Goal: Task Accomplishment & Management: Manage account settings

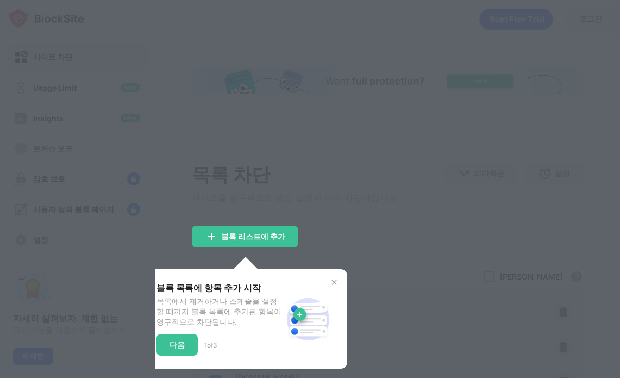
click at [343, 161] on div at bounding box center [310, 189] width 620 height 378
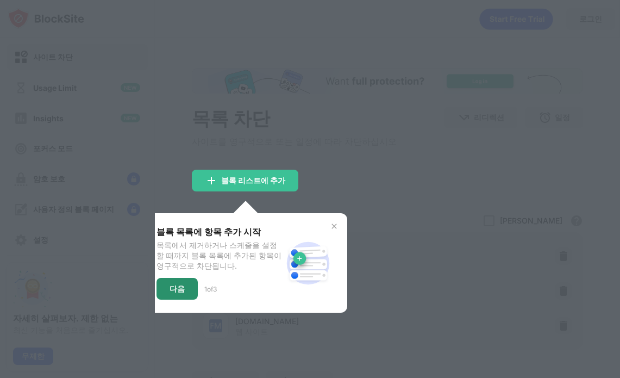
click at [177, 293] on div "다음" at bounding box center [176, 288] width 15 height 9
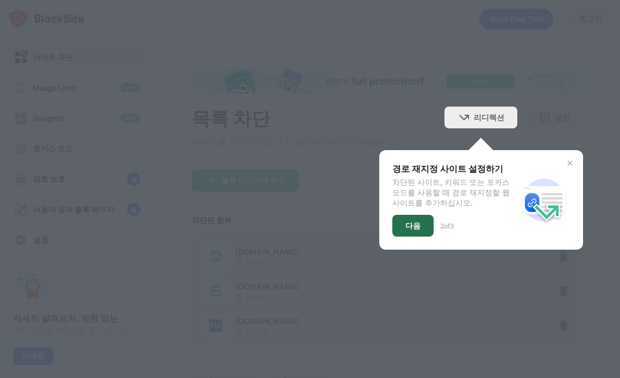
click at [405, 228] on div "다음" at bounding box center [412, 225] width 15 height 9
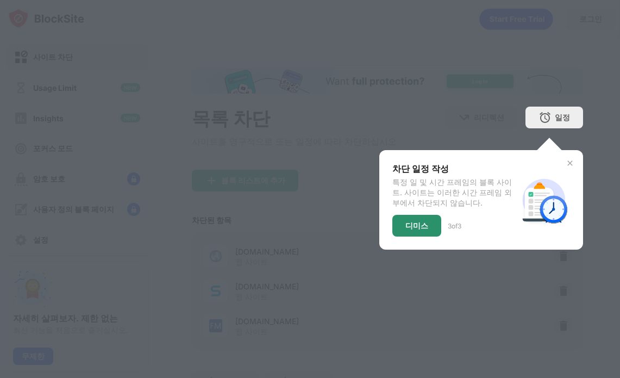
click at [392, 232] on div "디미스" at bounding box center [416, 226] width 49 height 22
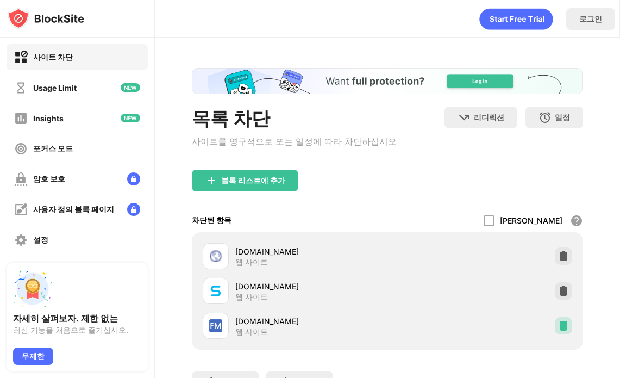
click at [558, 326] on img at bounding box center [563, 325] width 11 height 11
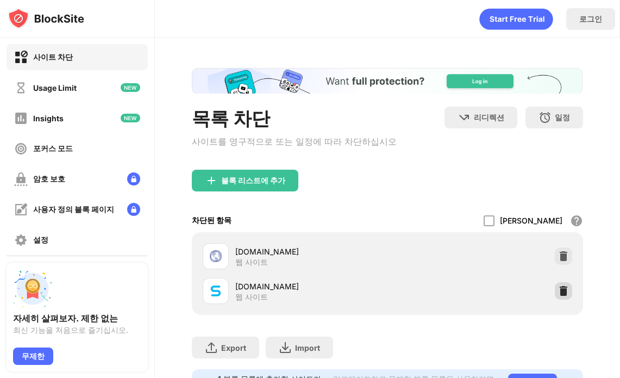
click at [558, 289] on img at bounding box center [563, 290] width 11 height 11
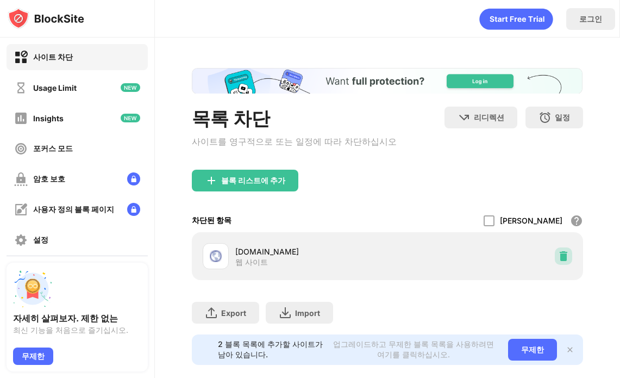
click at [558, 255] on img at bounding box center [563, 255] width 11 height 11
